Goal: Task Accomplishment & Management: Manage account settings

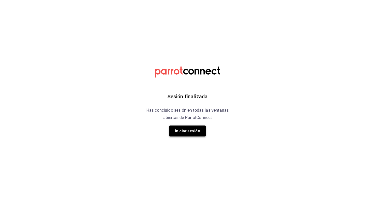
click at [198, 129] on button "Iniciar sesión" at bounding box center [187, 130] width 36 height 11
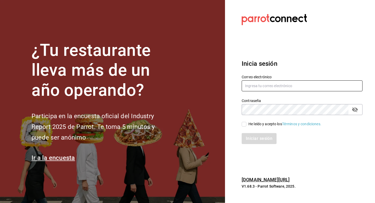
click at [268, 86] on input "text" at bounding box center [302, 85] width 121 height 11
type input "juan@tuesdaysnfridays.com"
click at [246, 123] on span "He leído y acepto los Términos y condiciones." at bounding box center [283, 123] width 75 height 5
click at [246, 123] on input "He leído y acepto los Términos y condiciones." at bounding box center [244, 124] width 5 height 5
checkbox input "true"
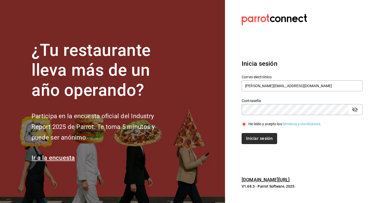
click at [252, 139] on button "Iniciar sesión" at bounding box center [259, 138] width 35 height 11
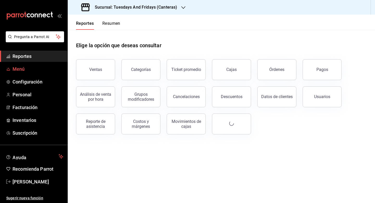
click at [36, 68] on span "Menú" at bounding box center [38, 68] width 51 height 7
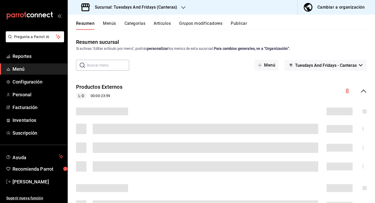
click at [333, 7] on div "Cambiar a organización" at bounding box center [341, 7] width 47 height 7
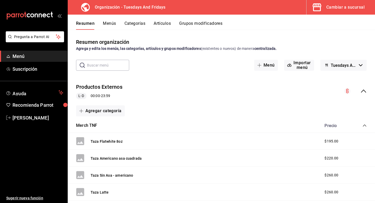
click at [111, 64] on input "text" at bounding box center [108, 65] width 42 height 10
click at [195, 32] on div "Resumen organización Agrega y edita los menús, las categorías, artículos y grup…" at bounding box center [221, 116] width 307 height 173
click at [112, 24] on button "Menús" at bounding box center [109, 25] width 13 height 9
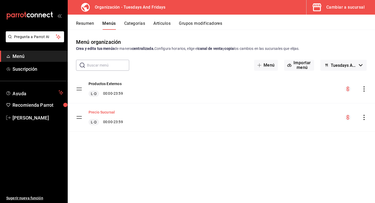
click at [111, 114] on button "Precio Sucursal" at bounding box center [102, 111] width 26 height 5
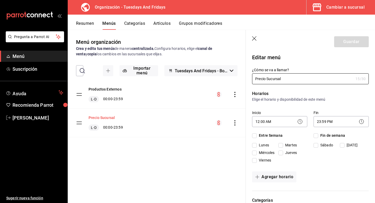
checkbox input "true"
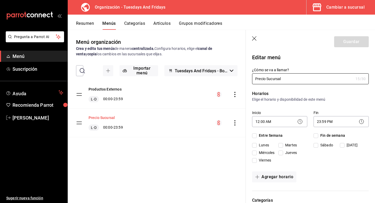
checkbox input "true"
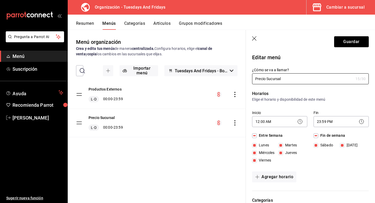
click at [156, 23] on button "Artículos" at bounding box center [161, 25] width 17 height 9
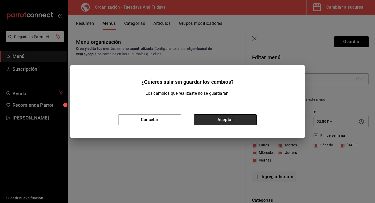
click at [212, 120] on button "Aceptar" at bounding box center [225, 119] width 63 height 11
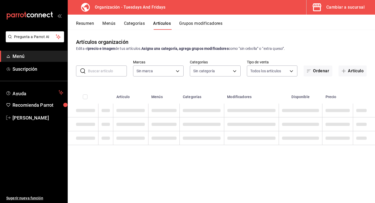
type input "62fa7800-7f4c-43b4-936d-46338eca6c18"
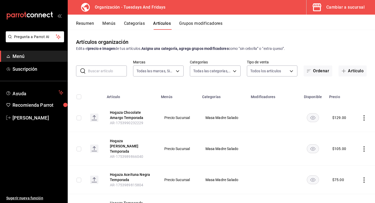
type input "d3d6fa08-f0d9-4cef-84e5-783ab7e3f24f,ce1b6119-b817-4a98-b970-1b9bd81cbda1,7da20…"
click at [116, 70] on input "text" at bounding box center [107, 71] width 39 height 10
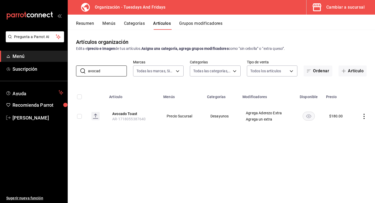
type input "avocad"
click at [339, 115] on div "$ 180.00" at bounding box center [336, 115] width 14 height 5
click at [128, 111] on button "Avocado Toast" at bounding box center [133, 113] width 42 height 5
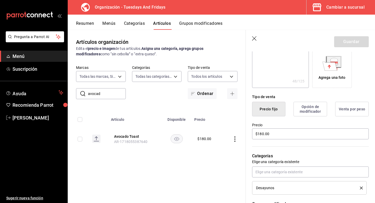
scroll to position [86, 0]
click at [282, 133] on input "$180.00" at bounding box center [310, 133] width 117 height 11
type textarea "x"
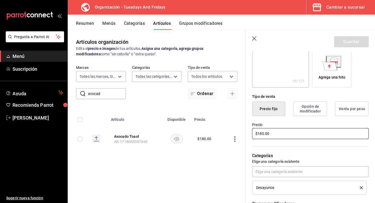
type input "$1.00"
type textarea "x"
type input "$16.00"
type textarea "x"
type input "$160.00"
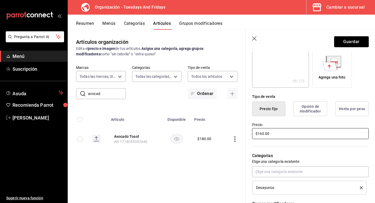
type textarea "x"
type input "$160.00"
type textarea "x"
type input "$160.00"
type textarea "x"
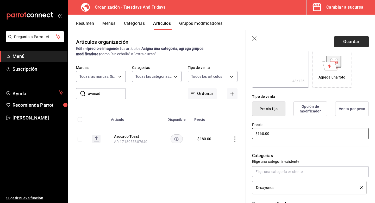
type input "$160.00"
click at [352, 45] on button "Guardar" at bounding box center [351, 41] width 35 height 11
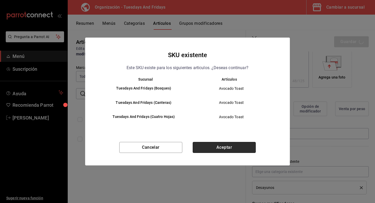
click at [225, 148] on button "Aceptar" at bounding box center [224, 147] width 63 height 11
type textarea "x"
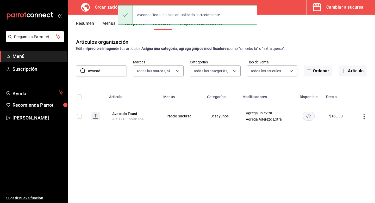
click at [114, 70] on input "avocad" at bounding box center [107, 71] width 39 height 10
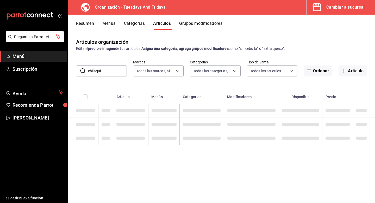
type input "chilaqui"
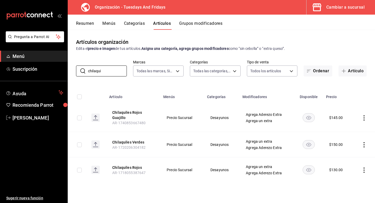
click at [364, 168] on icon "actions" at bounding box center [364, 169] width 5 height 5
click at [356, 168] on li "Editar" at bounding box center [343, 167] width 31 height 11
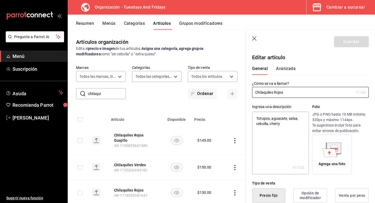
type textarea "x"
type input "$130.00"
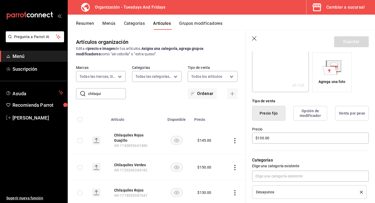
scroll to position [101, 0]
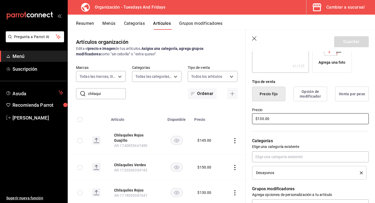
click at [277, 120] on input "$130.00" at bounding box center [310, 118] width 117 height 11
type textarea "x"
type input "$1.00"
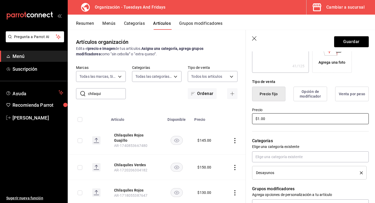
type textarea "x"
type input "$14.00"
type textarea "x"
type input "$145.00"
type textarea "x"
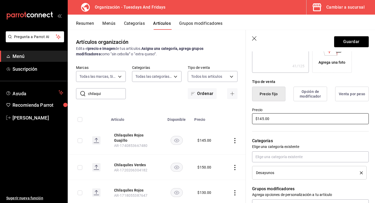
type input "$145.00"
type textarea "x"
type input "$145.00"
type textarea "x"
type input "$145.00"
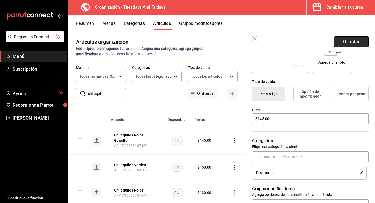
click at [355, 43] on button "Guardar" at bounding box center [351, 41] width 35 height 11
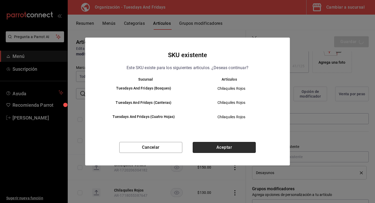
click at [227, 149] on button "Aceptar" at bounding box center [224, 147] width 63 height 11
type textarea "x"
type input "AR-1755799605501"
